Goal: Check status: Check status

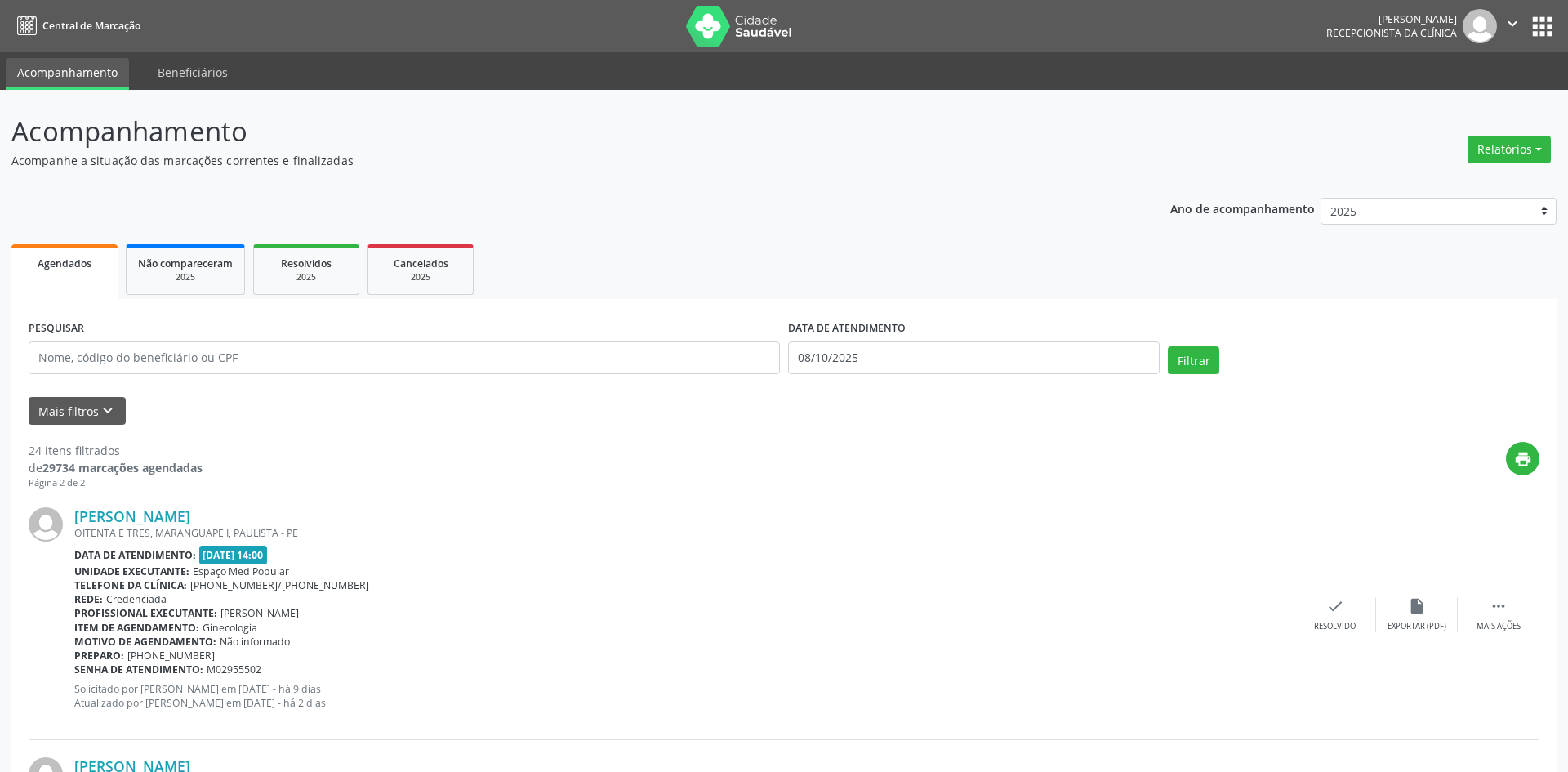
select select "9"
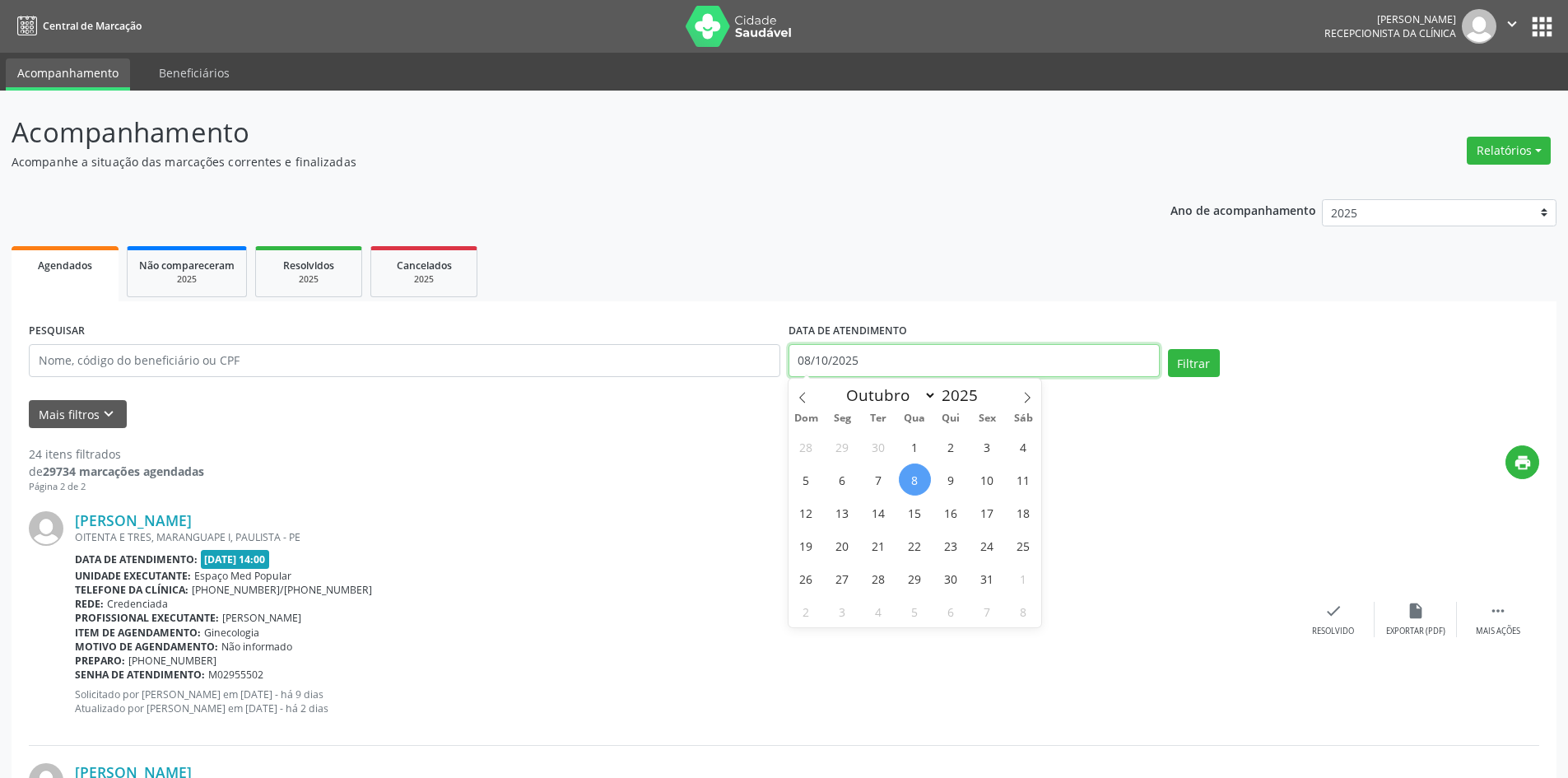
click at [947, 367] on input "08/10/2025" at bounding box center [974, 360] width 371 height 33
click at [851, 515] on span "13" at bounding box center [843, 512] width 32 height 32
type input "[DATE]"
click at [851, 515] on span "13" at bounding box center [843, 512] width 32 height 32
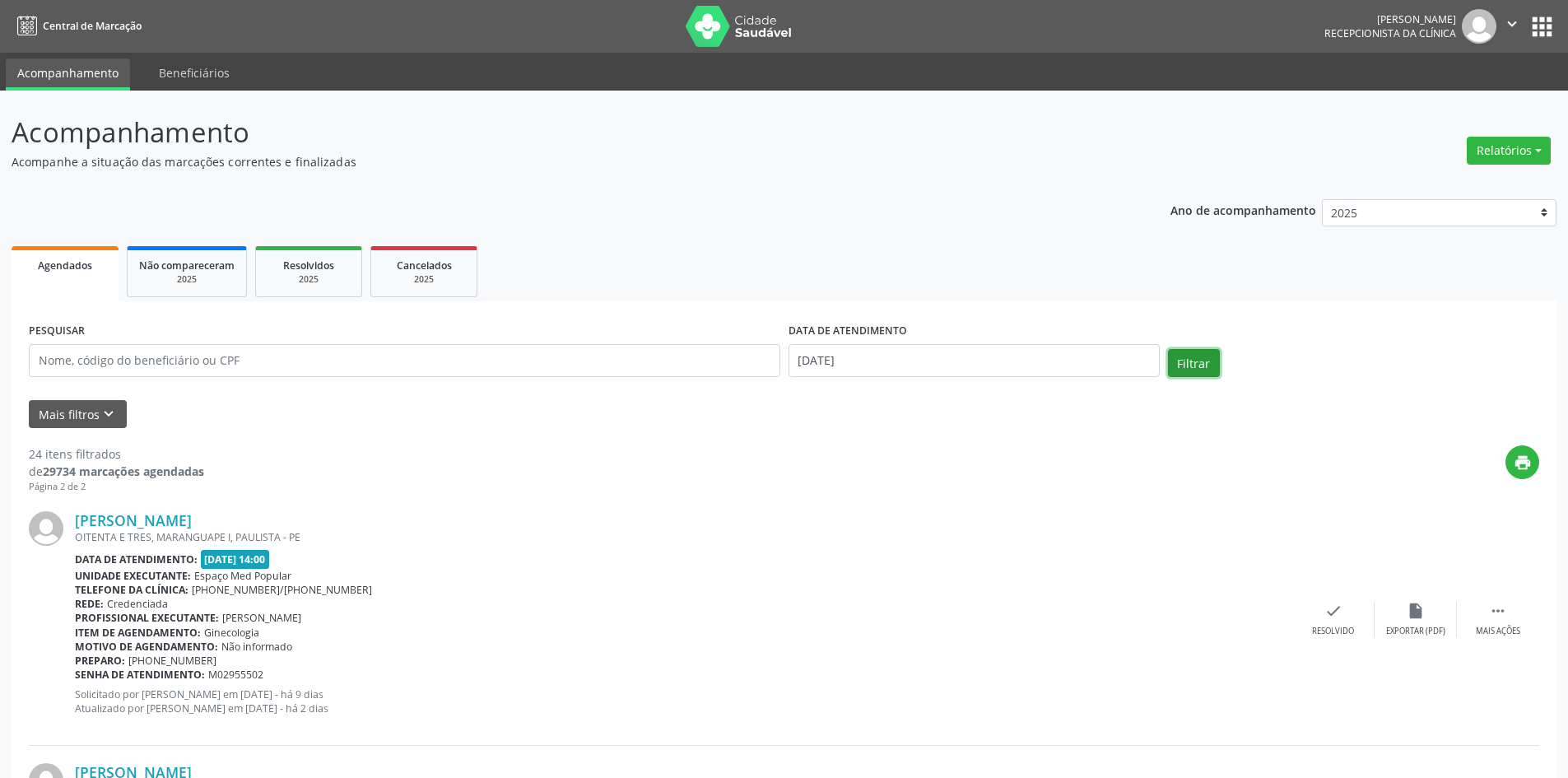
click at [1192, 363] on button "Filtrar" at bounding box center [1194, 363] width 52 height 28
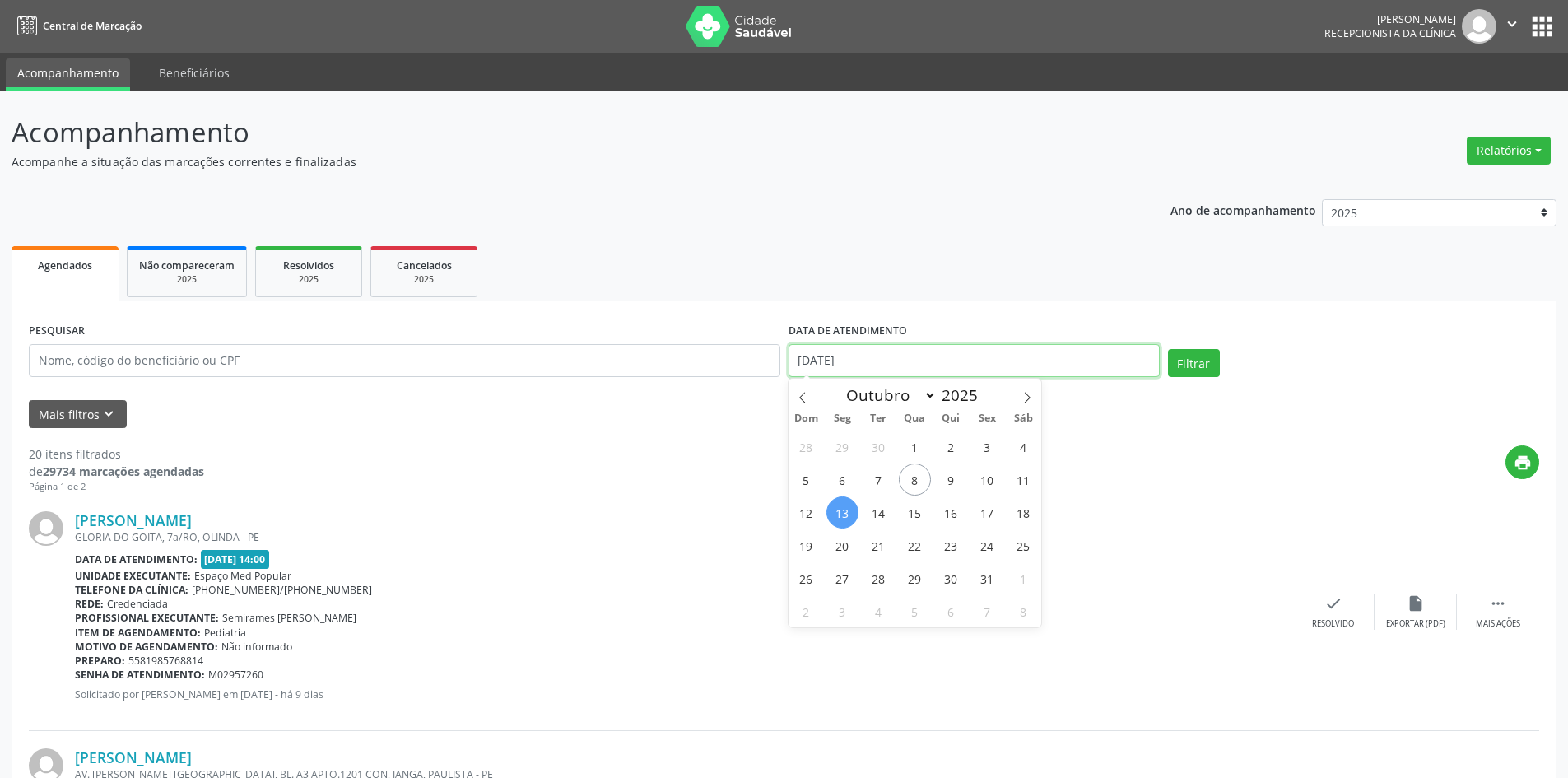
click at [887, 372] on input "[DATE]" at bounding box center [974, 360] width 371 height 33
click at [844, 587] on span "27" at bounding box center [843, 578] width 32 height 32
type input "[DATE]"
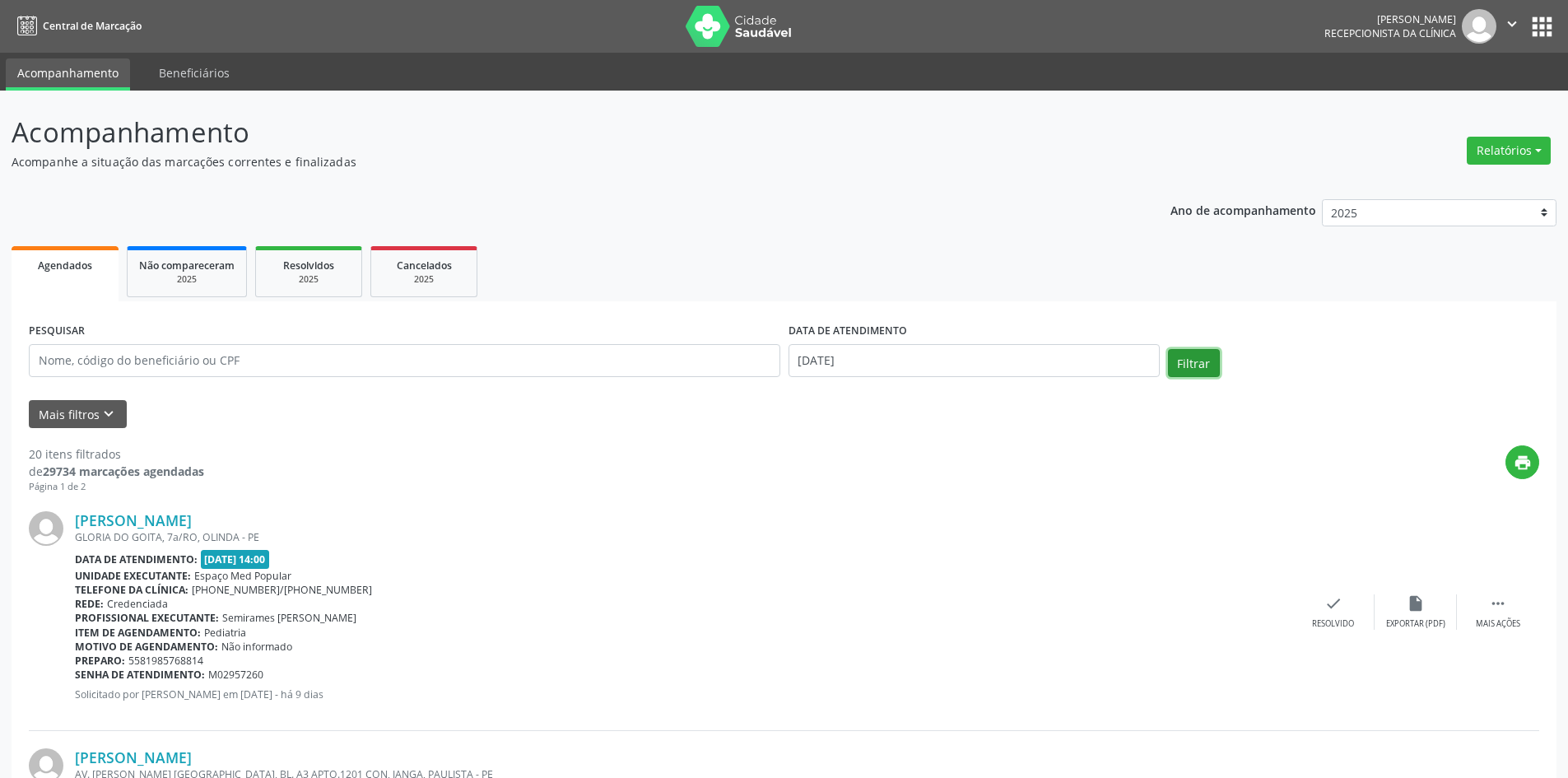
click at [1189, 364] on button "Filtrar" at bounding box center [1194, 363] width 52 height 28
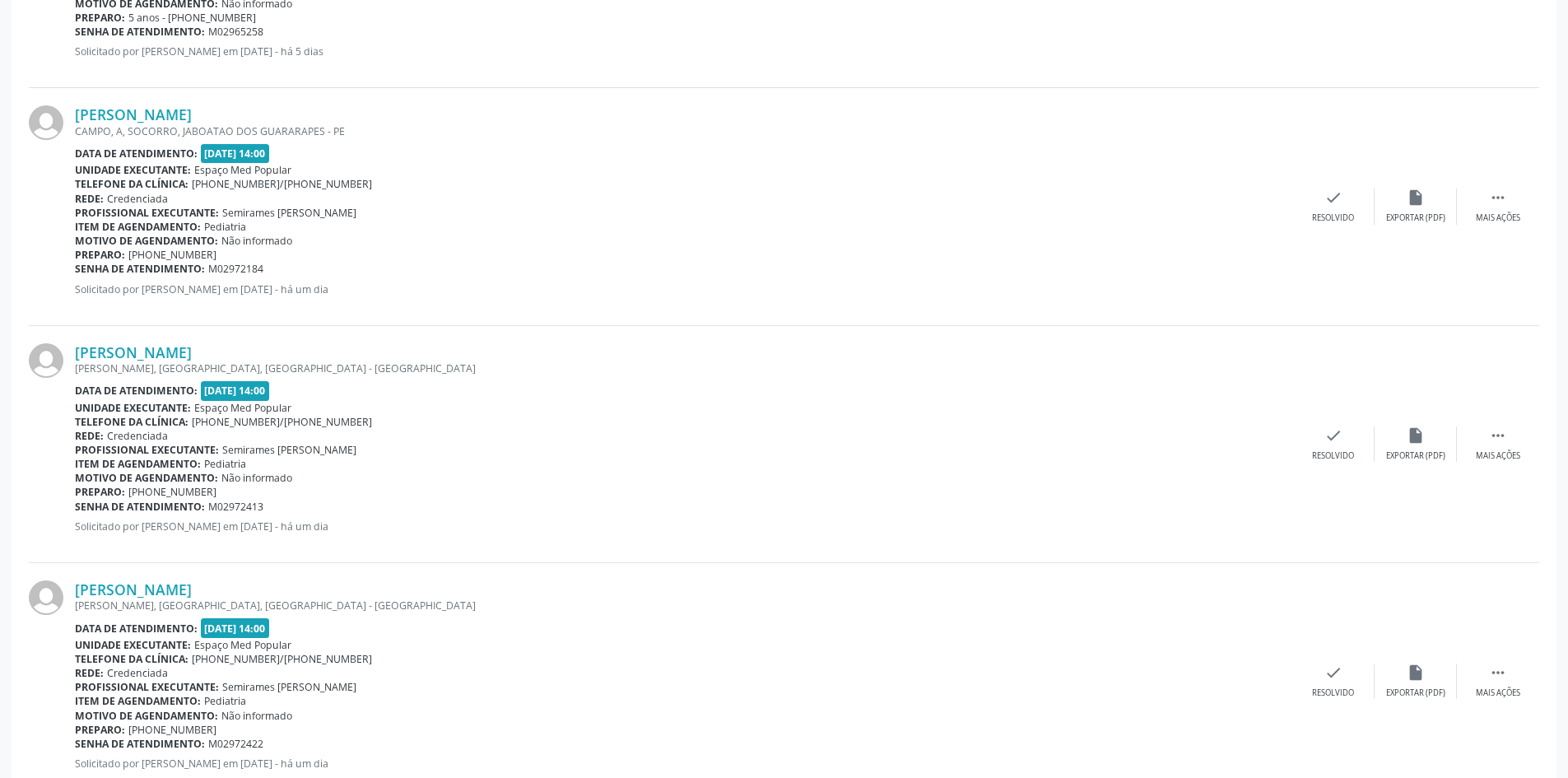
scroll to position [1975, 0]
